Goal: Use online tool/utility: Use online tool/utility

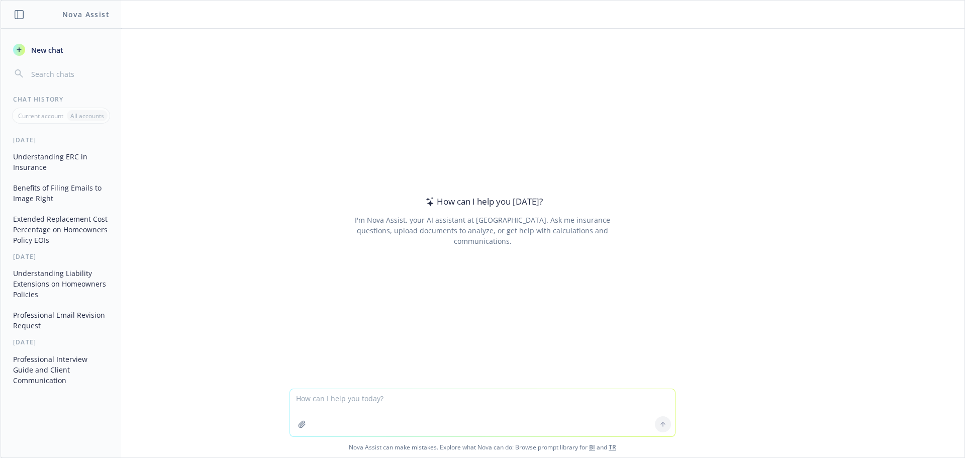
click at [411, 412] on textarea at bounding box center [482, 412] width 385 height 47
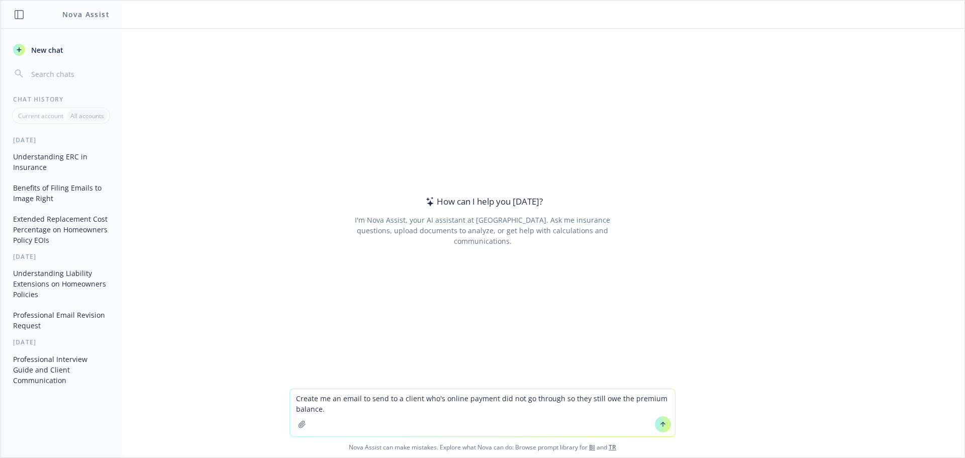
click at [623, 396] on textarea "Create me an email to send to a client who's online payment did not go through …" at bounding box center [482, 412] width 385 height 47
type textarea "Create me an email to send to a client who's online payment did not go through …"
click at [663, 421] on button at bounding box center [663, 424] width 16 height 16
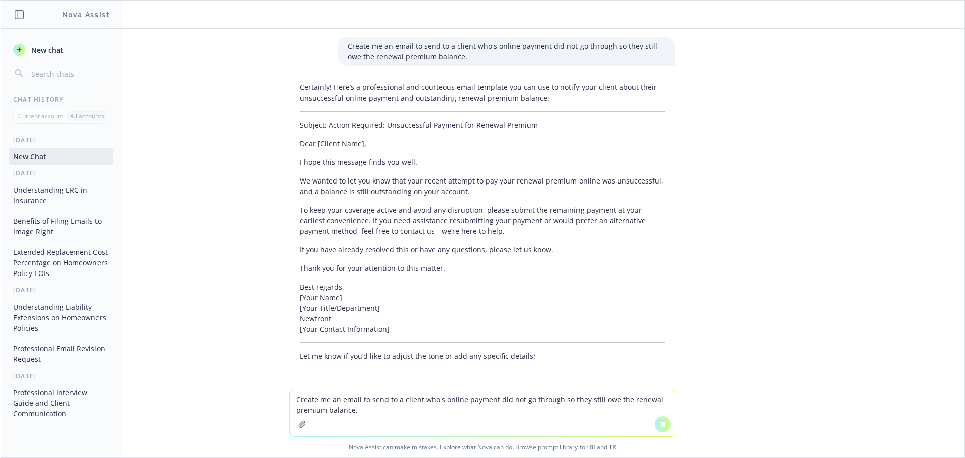
scroll to position [18, 0]
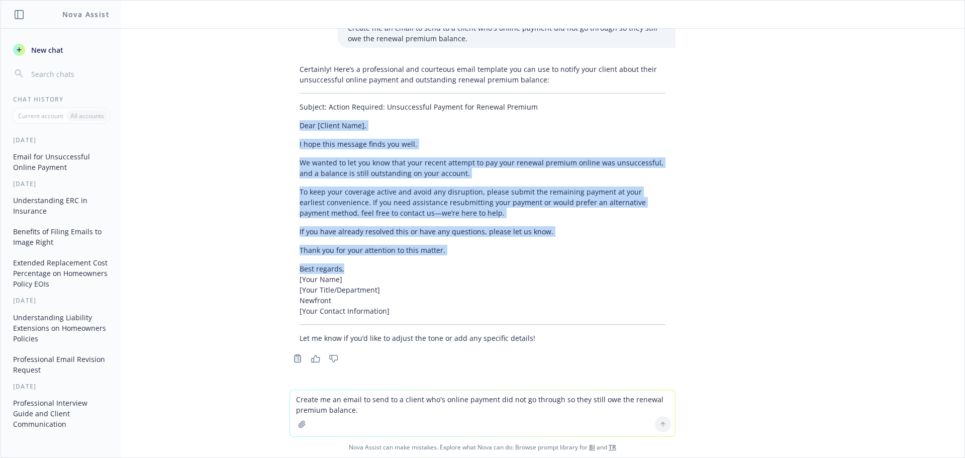
drag, startPoint x: 343, startPoint y: 273, endPoint x: 293, endPoint y: 128, distance: 153.1
click at [293, 128] on div "Certainly! Here’s a professional and courteous email template you can use to no…" at bounding box center [483, 204] width 386 height 288
copy div "Dear [Client Name], I hope this message finds you well. We wanted to let you kn…"
